Goal: Download file/media

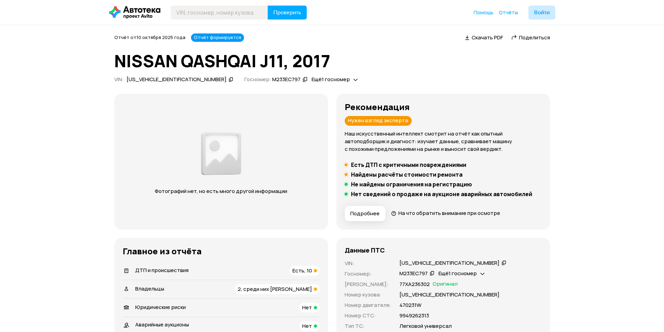
click at [487, 37] on span "Скачать PDF" at bounding box center [486, 37] width 31 height 7
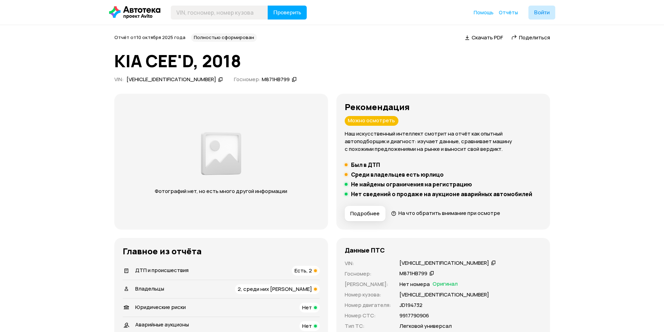
click at [222, 270] on div "ДТП и происшествия Есть, 2" at bounding box center [221, 271] width 197 height 10
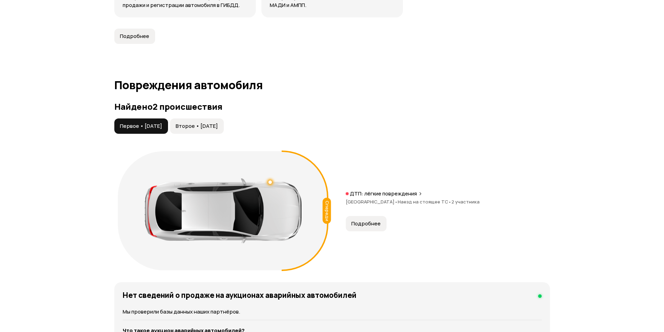
scroll to position [722, 0]
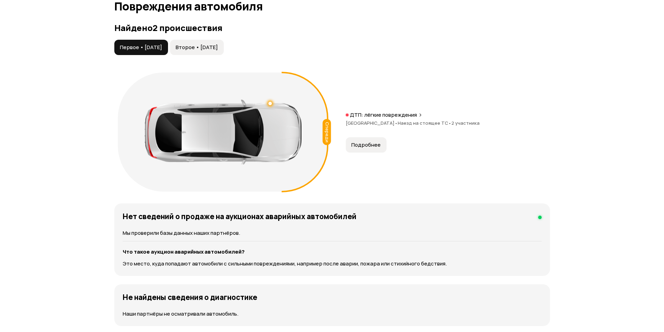
click at [364, 148] on span "Подробнее" at bounding box center [365, 144] width 29 height 7
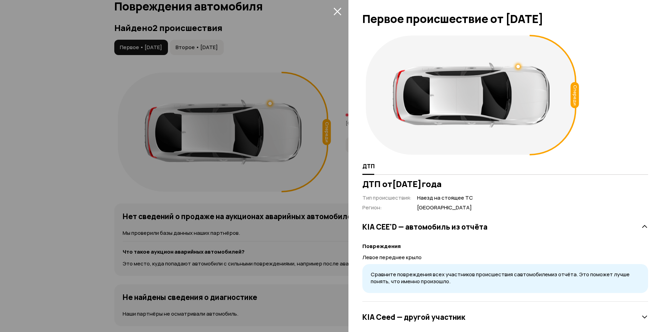
drag, startPoint x: 92, startPoint y: 127, endPoint x: 190, endPoint y: 86, distance: 105.8
click at [93, 126] on div at bounding box center [334, 166] width 669 height 332
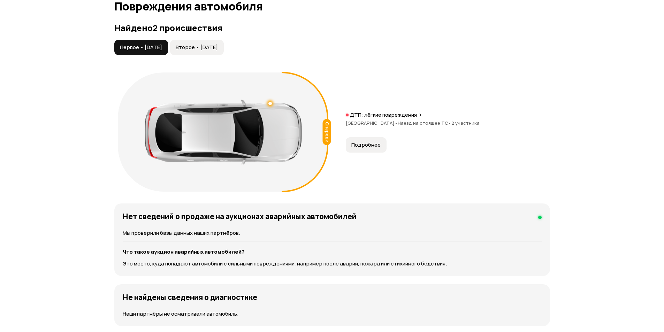
click at [224, 42] on button "Второе • [DATE]" at bounding box center [197, 47] width 54 height 15
